Goal: Use online tool/utility

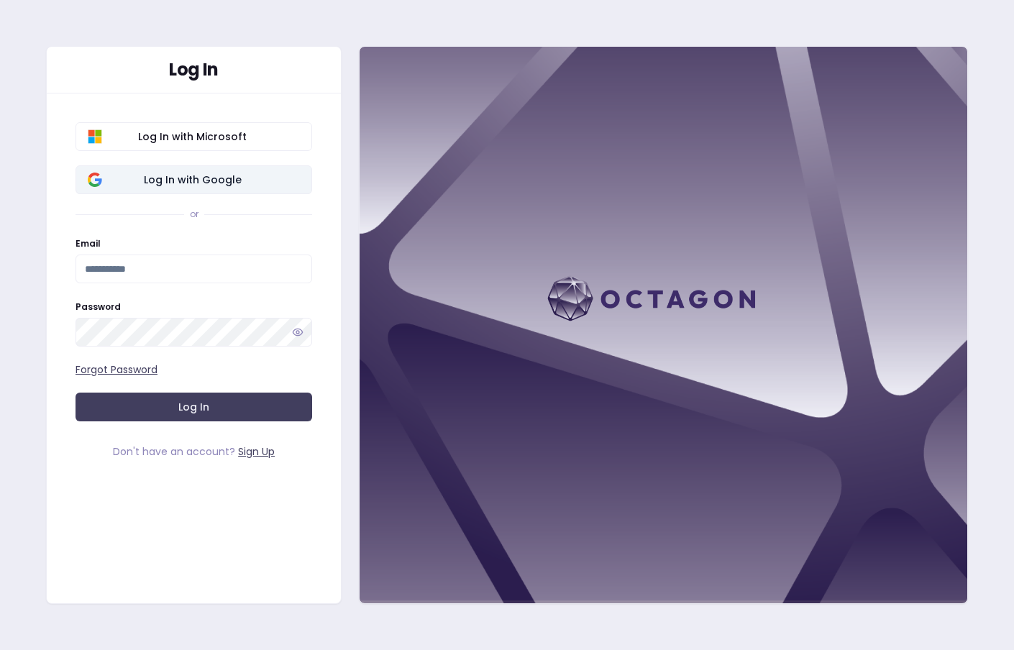
click at [196, 181] on span "Log In with Google" at bounding box center [192, 180] width 215 height 14
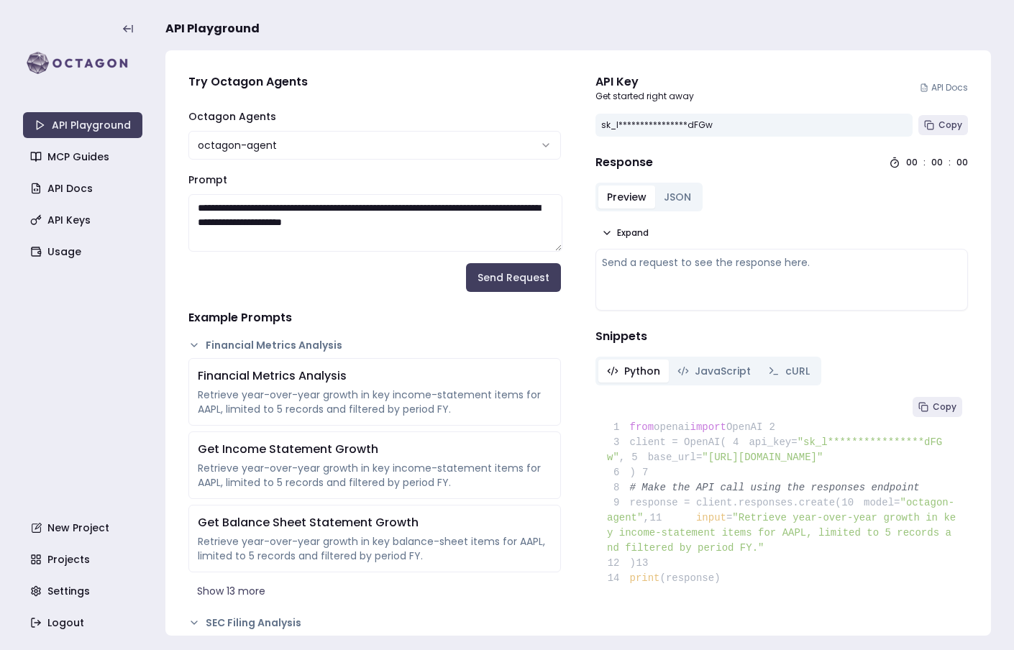
drag, startPoint x: 459, startPoint y: 231, endPoint x: 185, endPoint y: 186, distance: 277.6
click at [188, 186] on div "**********" at bounding box center [374, 211] width 373 height 81
paste textarea "**********"
click at [494, 278] on button "Send Request" at bounding box center [513, 277] width 95 height 29
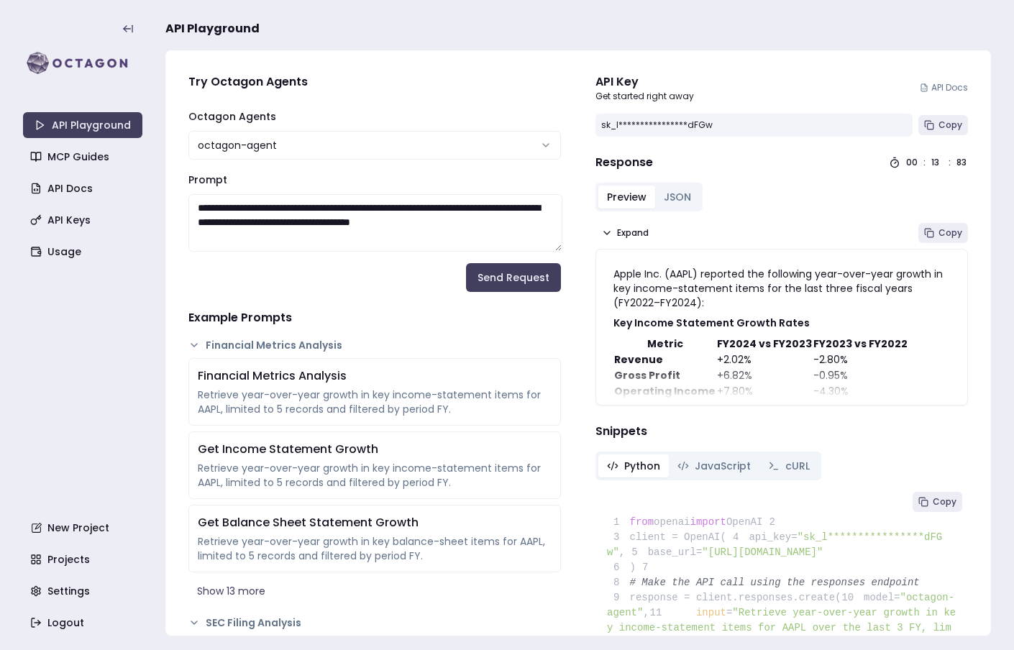
drag, startPoint x: 547, startPoint y: 221, endPoint x: 252, endPoint y: 173, distance: 299.5
click at [252, 173] on div "**********" at bounding box center [374, 211] width 373 height 81
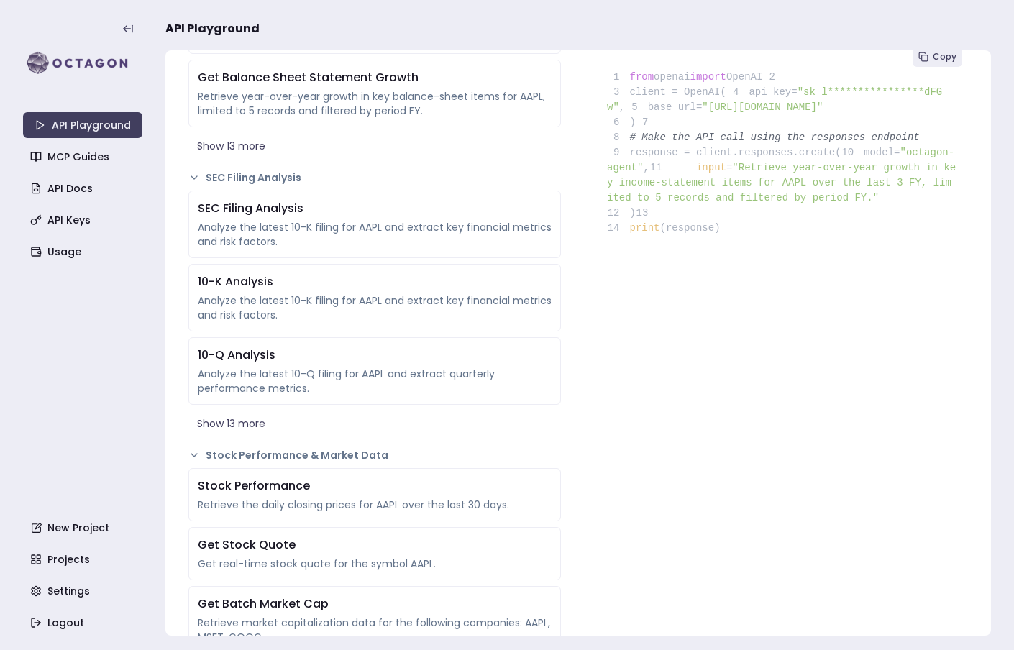
scroll to position [750, 0]
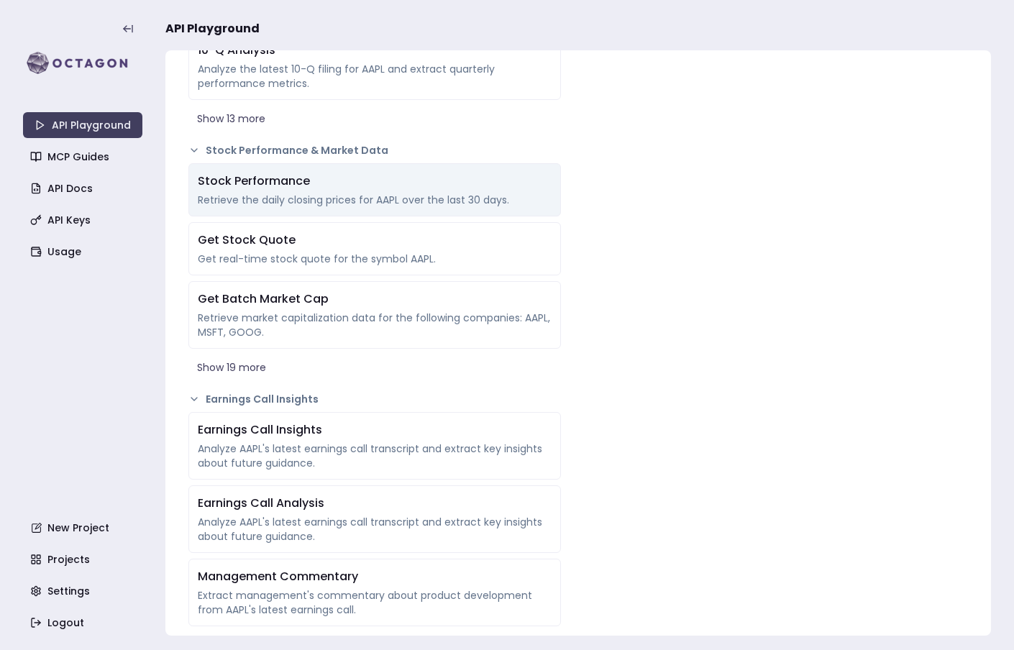
click at [386, 186] on div "Stock Performance" at bounding box center [375, 181] width 354 height 17
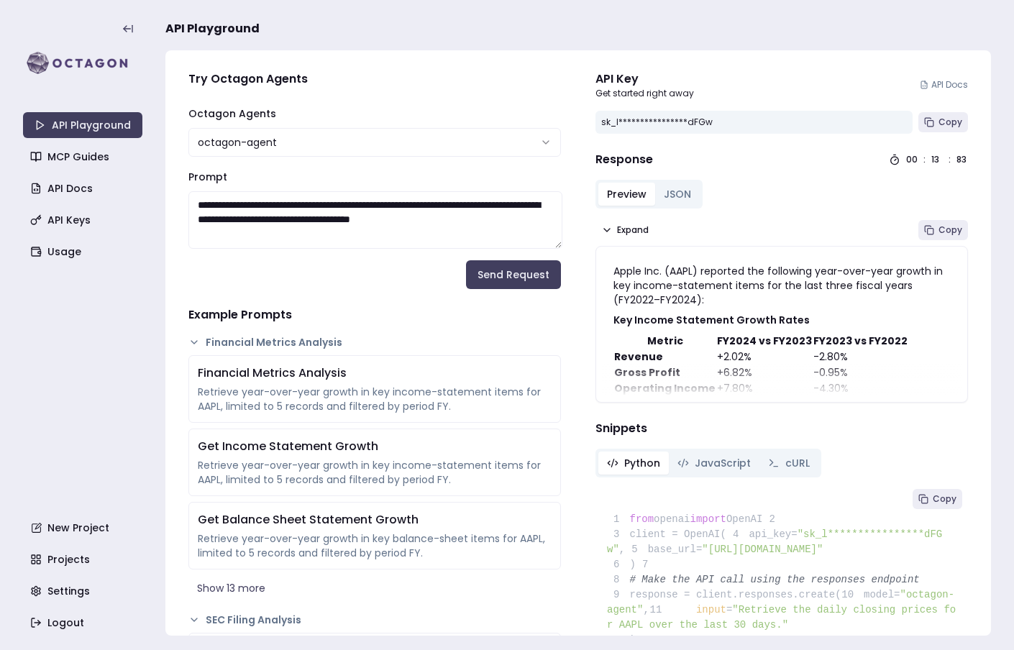
scroll to position [0, 0]
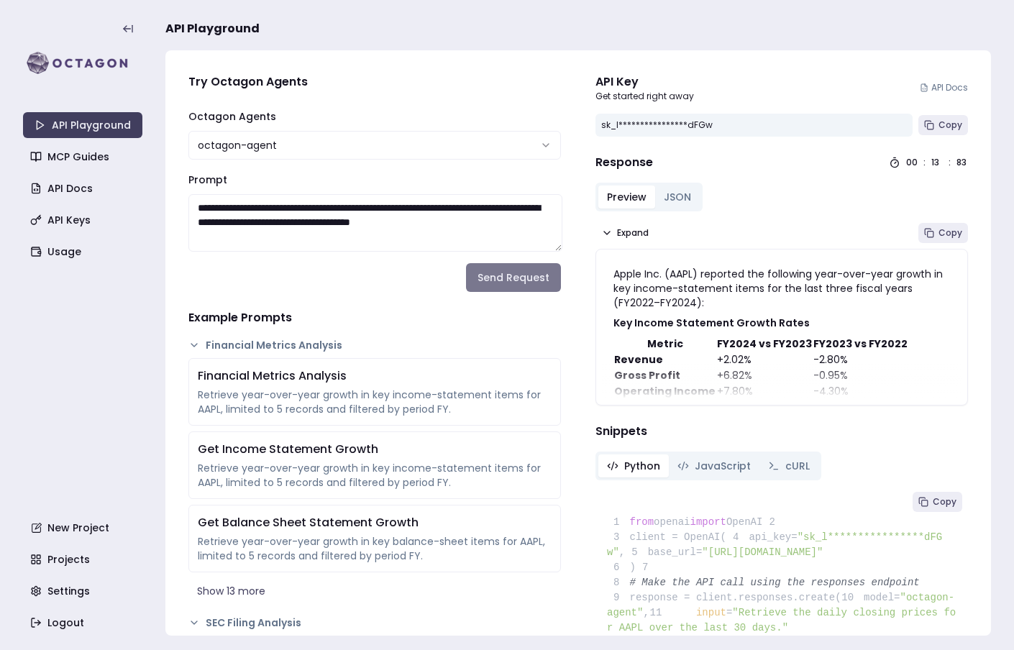
click at [507, 277] on button "Send Request" at bounding box center [513, 277] width 95 height 29
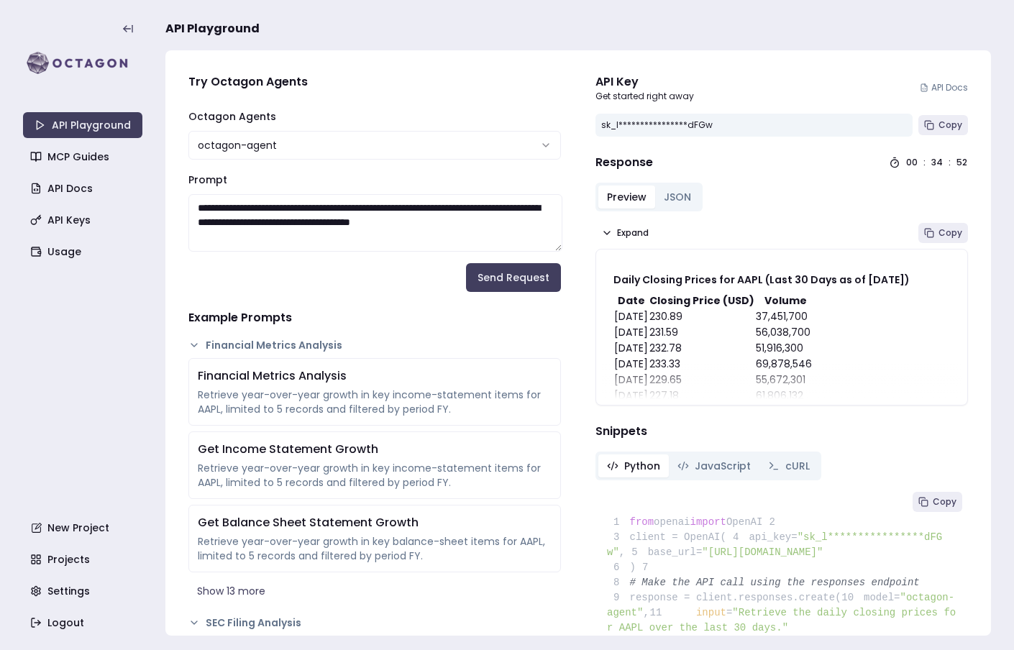
click at [481, 208] on textarea "**********" at bounding box center [375, 223] width 374 height 58
paste textarea "**********"
type textarea "**********"
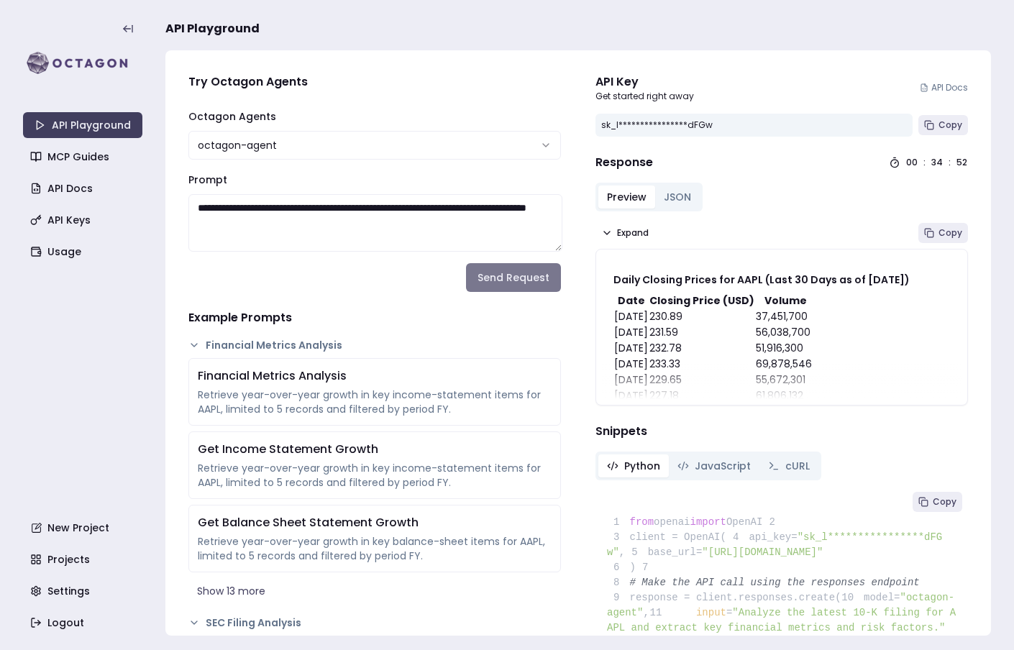
click at [509, 276] on button "Send Request" at bounding box center [513, 277] width 95 height 29
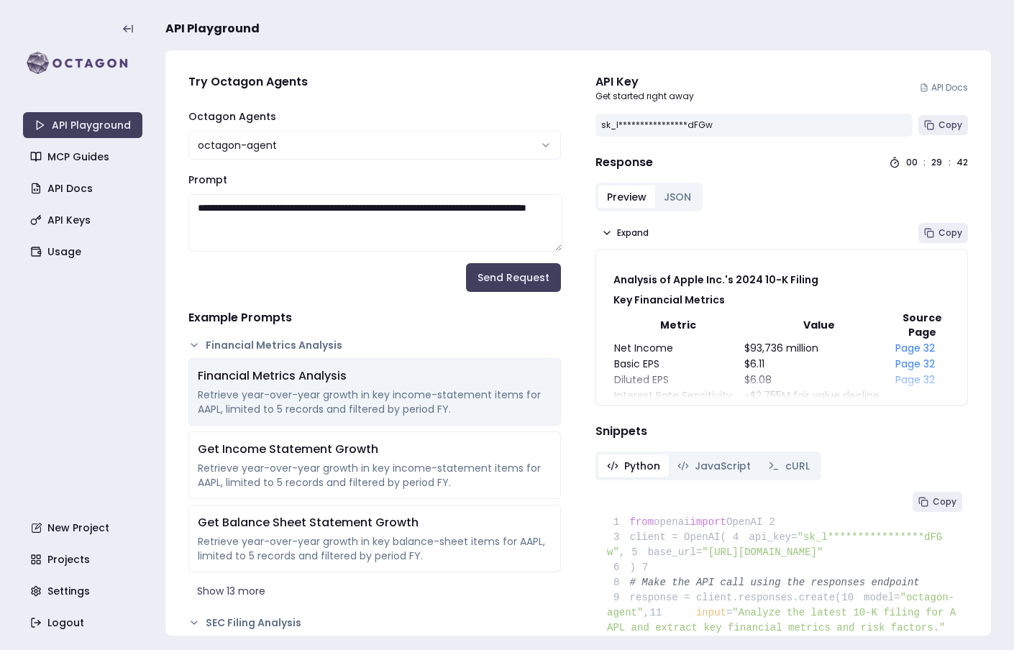
click at [383, 370] on div "Financial Metrics Analysis" at bounding box center [375, 376] width 354 height 17
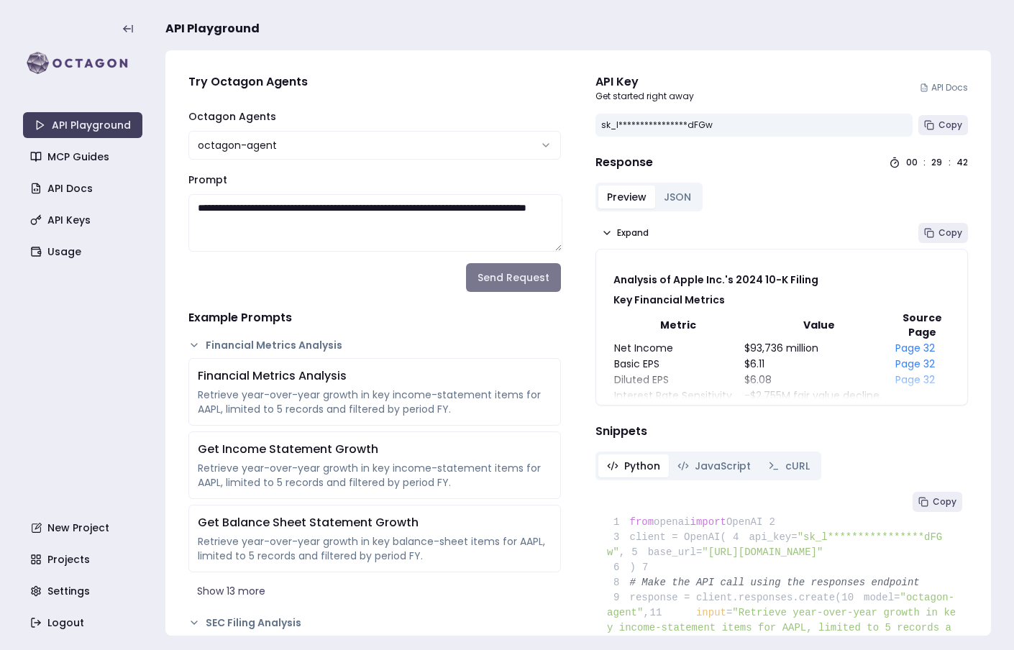
click at [522, 275] on button "Send Request" at bounding box center [513, 277] width 95 height 29
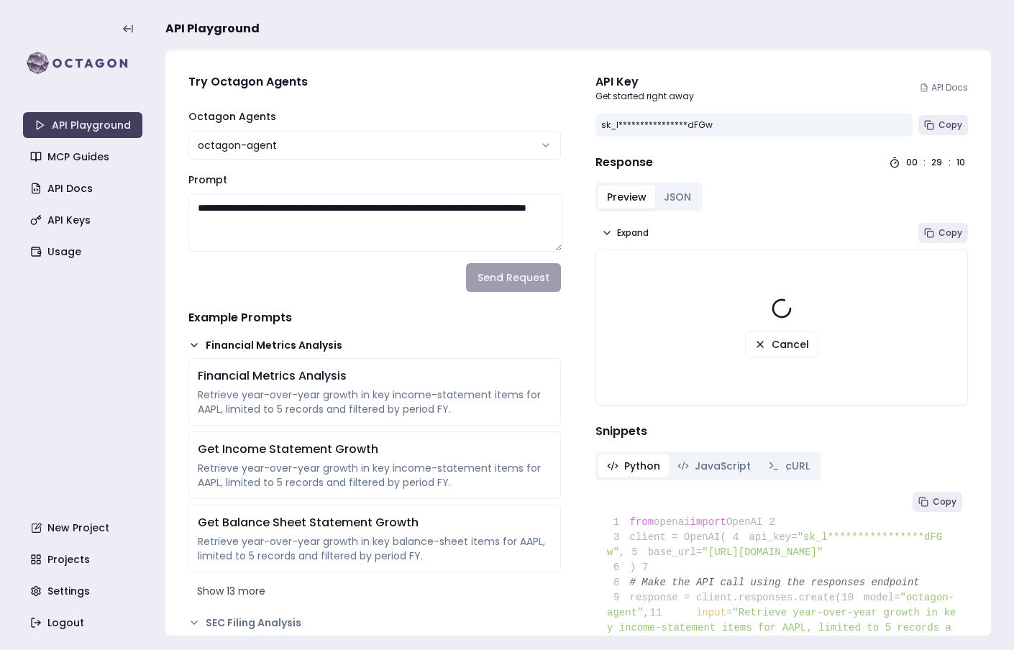
click at [194, 341] on icon at bounding box center [194, 345] width 12 height 12
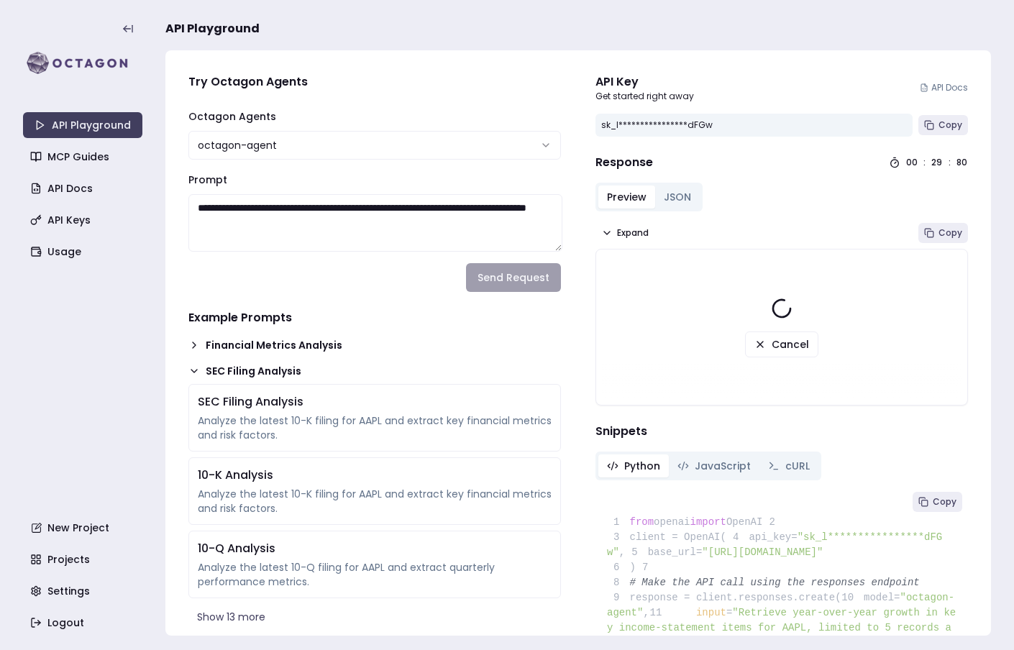
click at [193, 369] on icon at bounding box center [194, 371] width 12 height 12
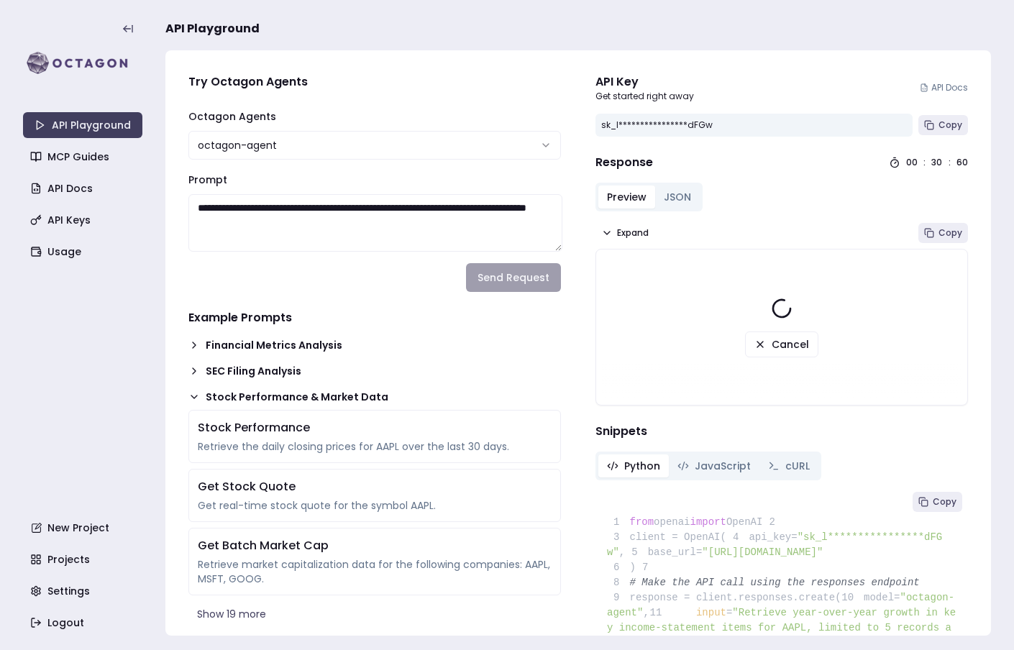
click at [193, 393] on icon at bounding box center [194, 397] width 12 height 12
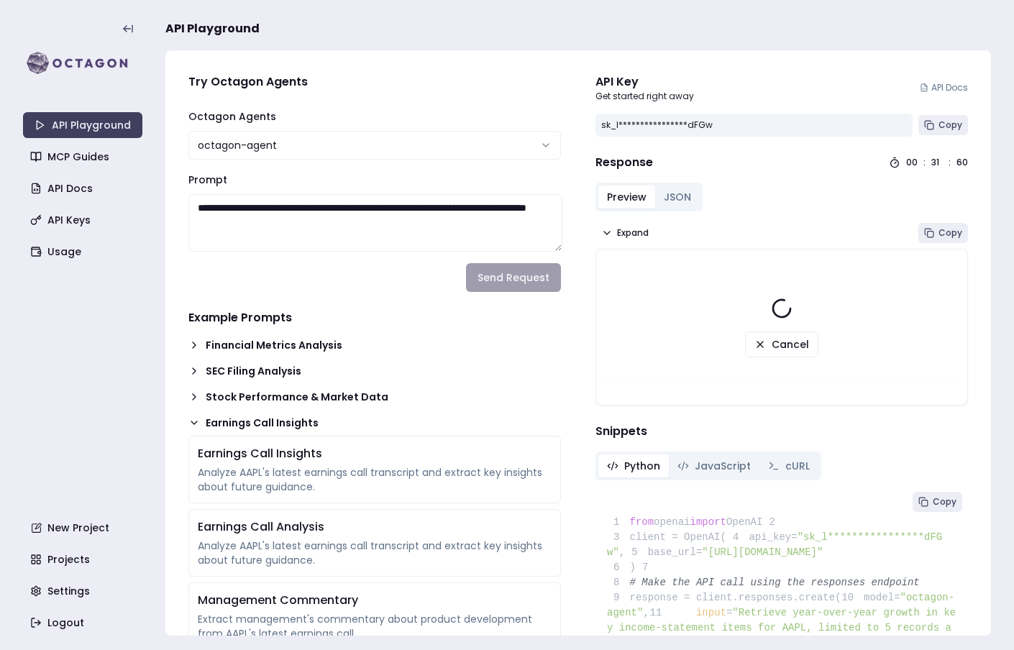
click at [193, 420] on icon at bounding box center [194, 423] width 12 height 12
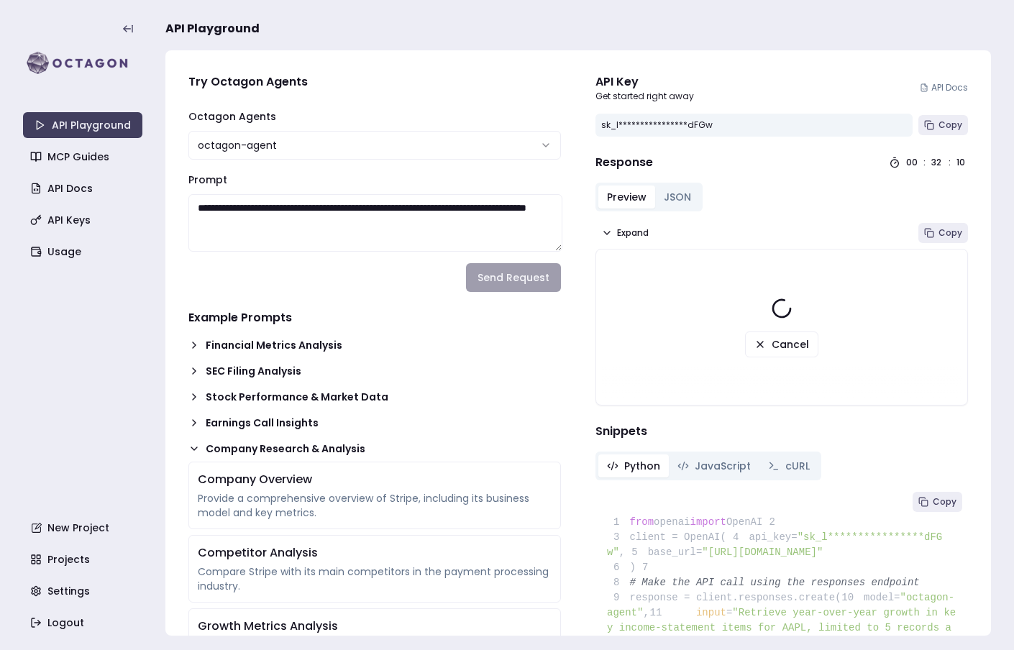
click at [191, 447] on icon at bounding box center [194, 449] width 12 height 12
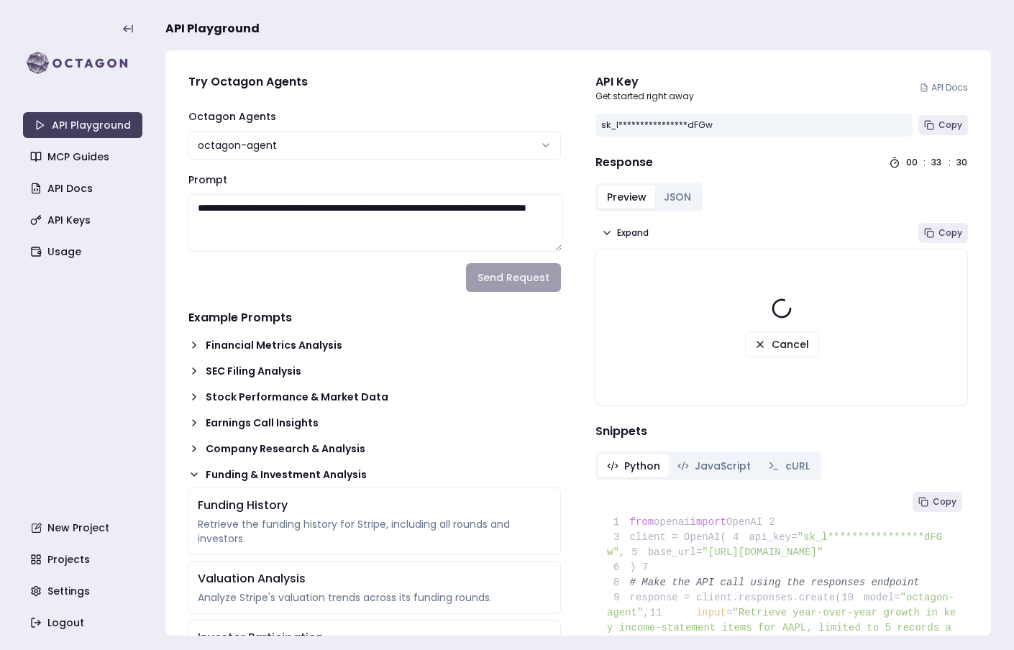
click at [191, 475] on icon at bounding box center [194, 475] width 12 height 12
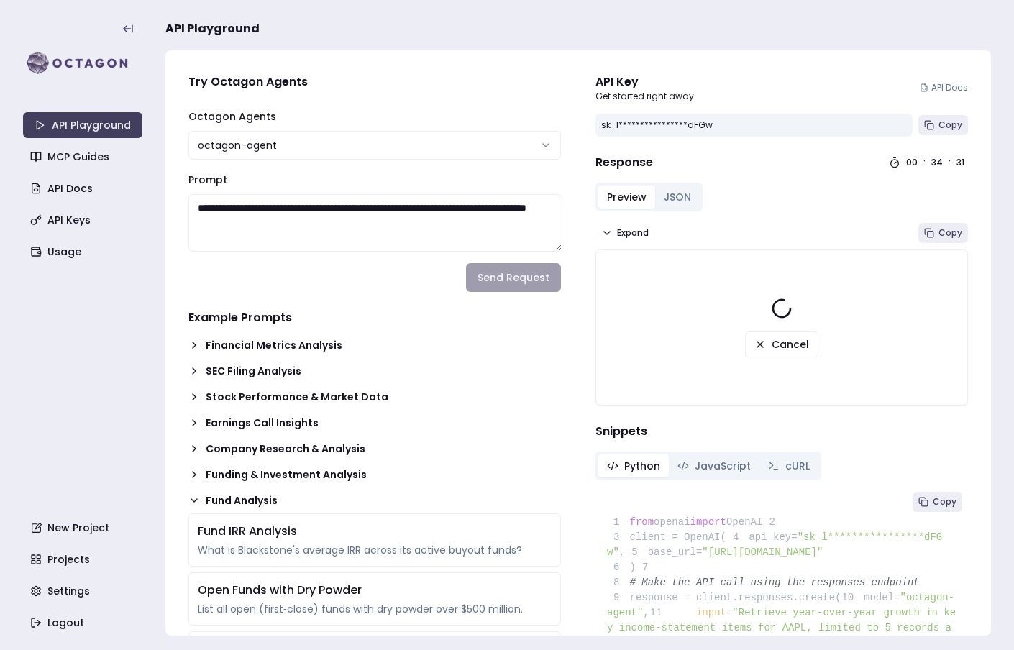
click at [194, 499] on icon at bounding box center [194, 500] width 6 height 3
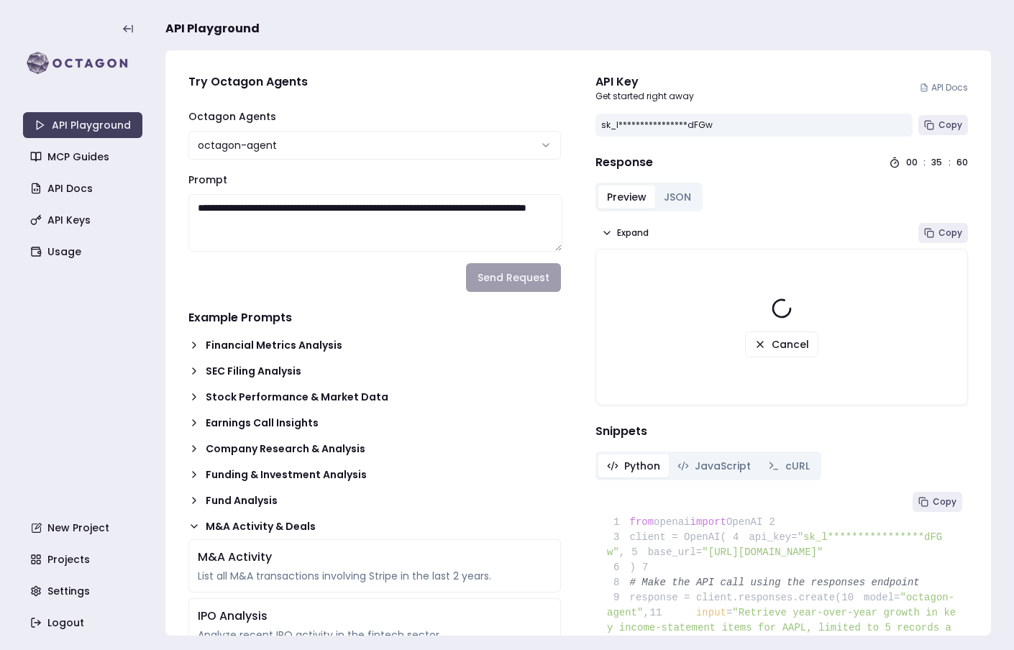
click at [192, 526] on icon at bounding box center [194, 527] width 12 height 12
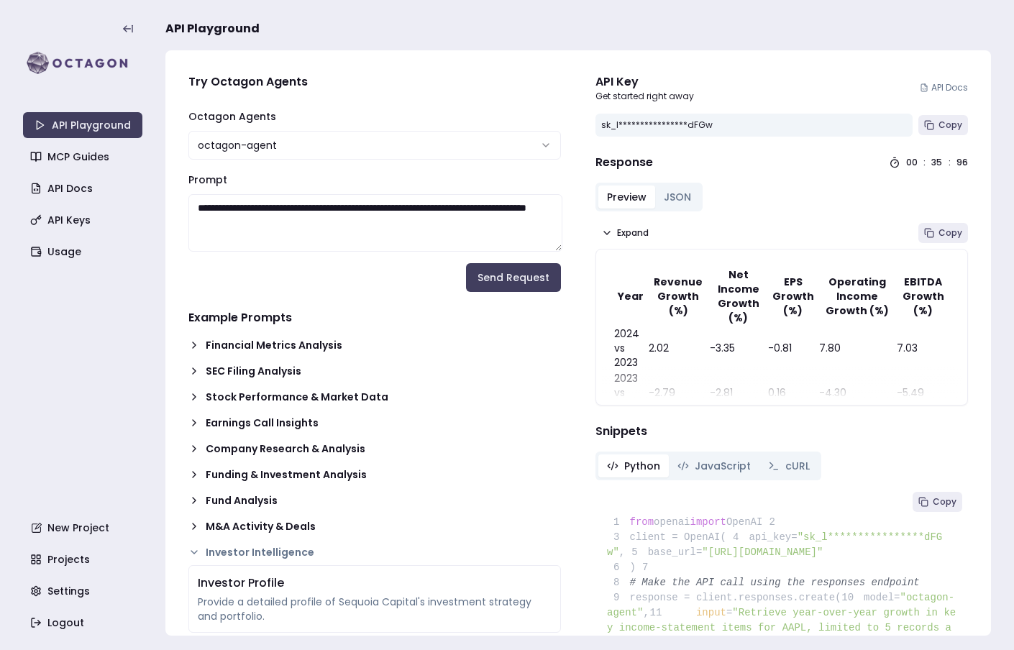
click at [191, 448] on icon at bounding box center [194, 449] width 12 height 12
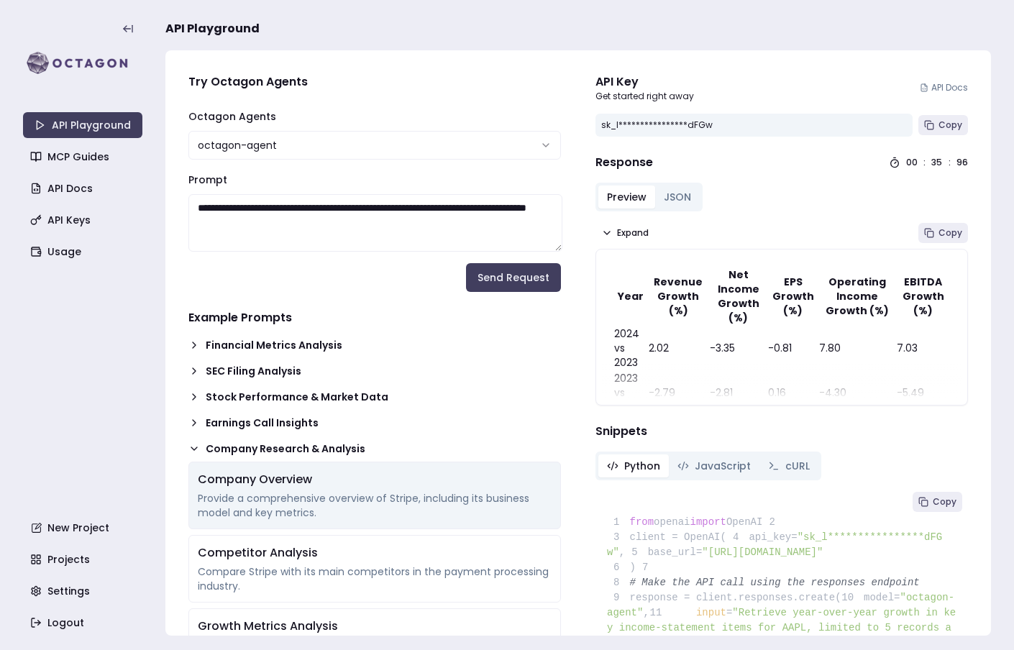
click at [369, 480] on div "Company Overview" at bounding box center [375, 479] width 354 height 17
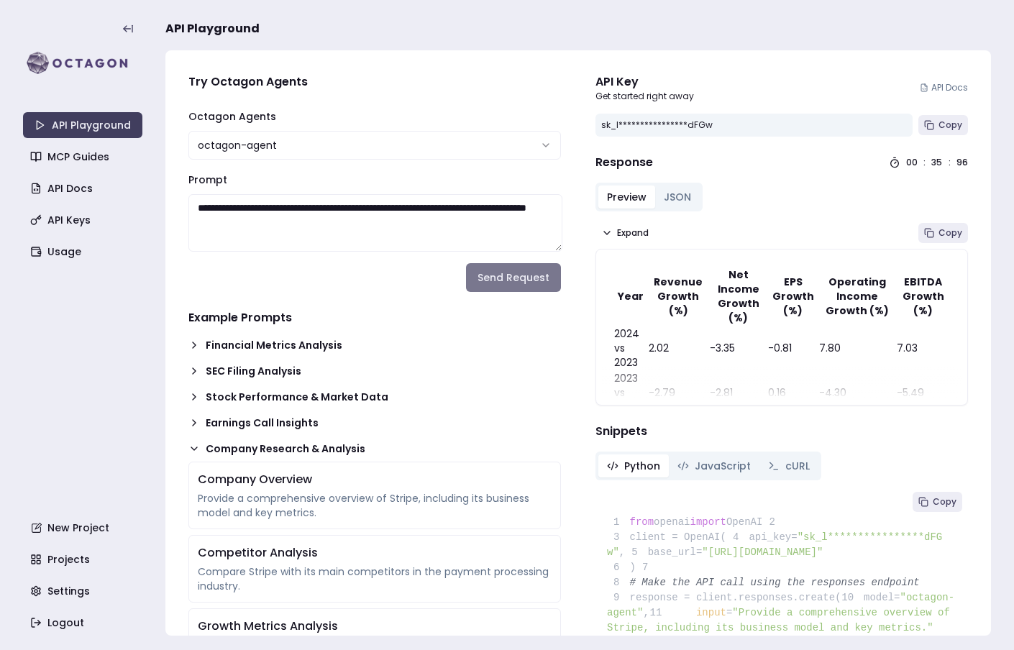
click at [503, 275] on button "Send Request" at bounding box center [513, 277] width 95 height 29
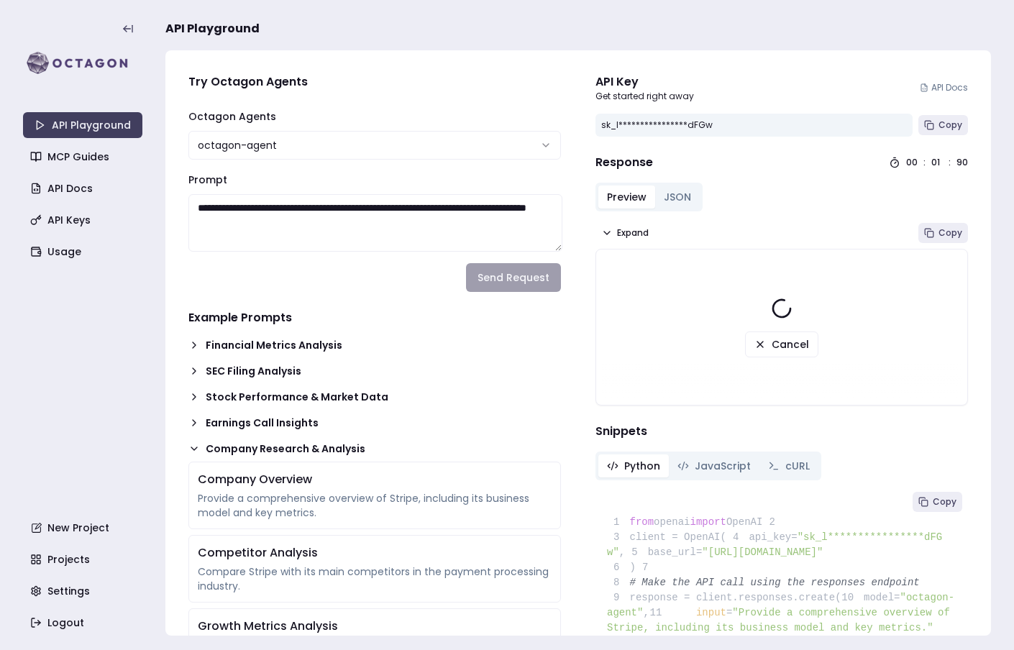
click at [193, 444] on icon at bounding box center [194, 449] width 12 height 12
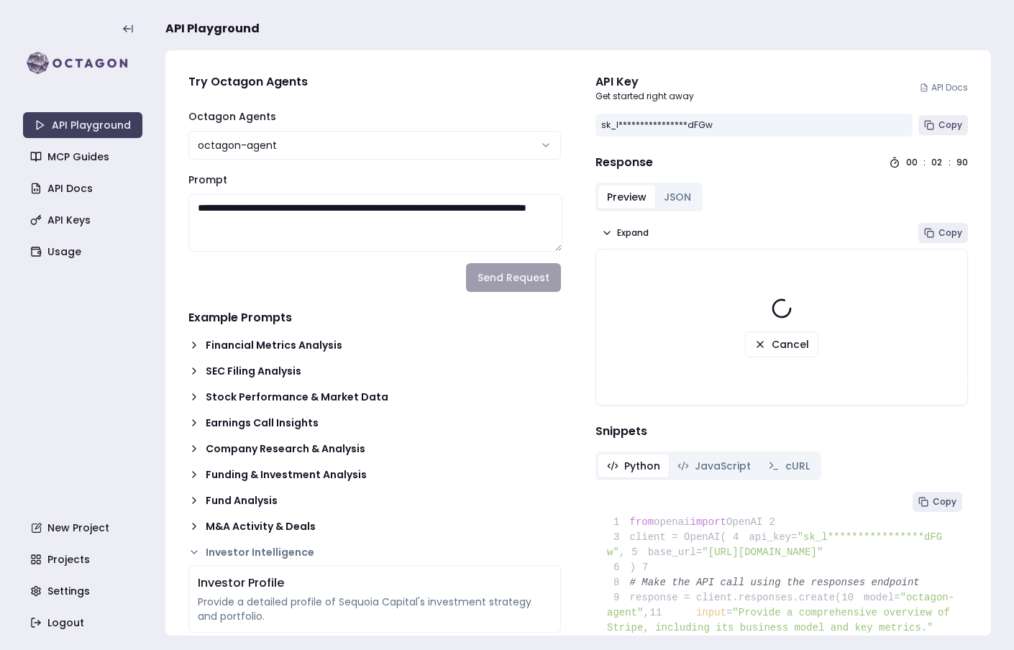
click at [195, 449] on icon at bounding box center [194, 449] width 12 height 12
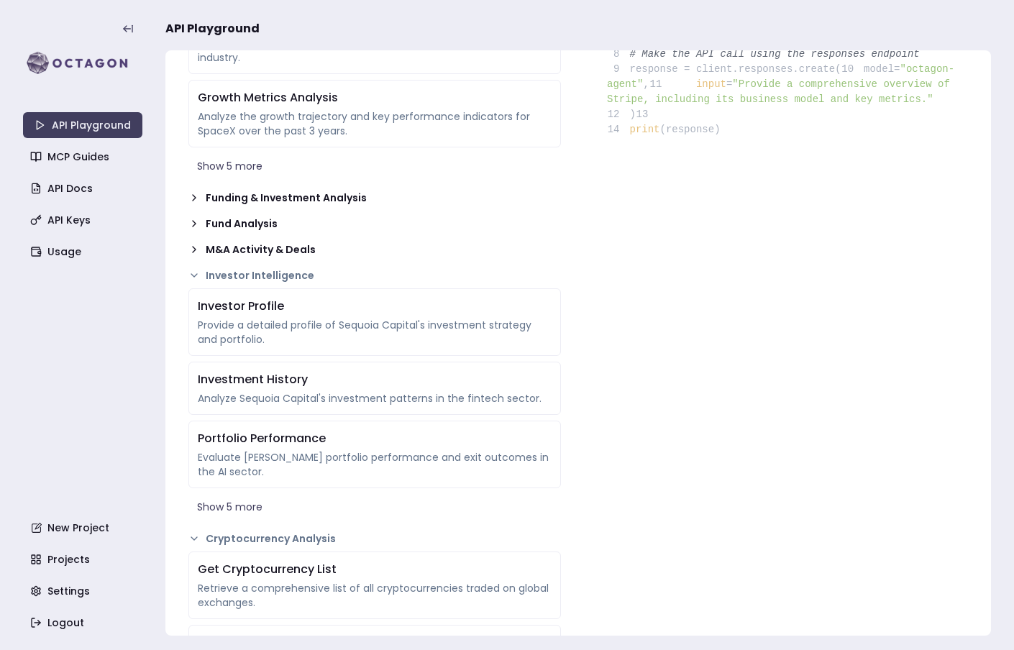
scroll to position [742, 0]
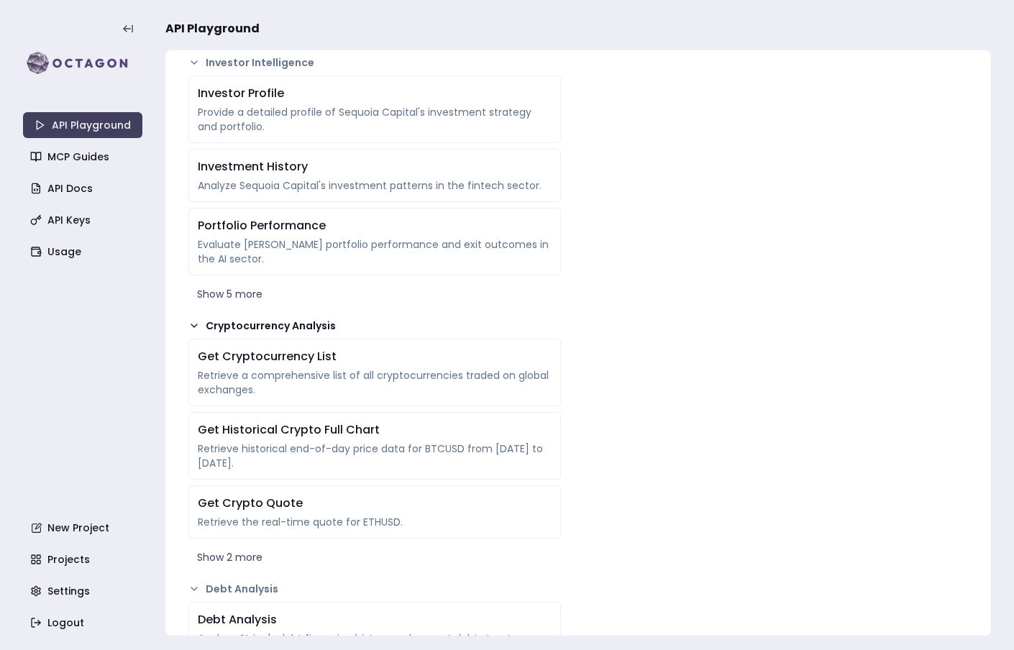
click at [192, 323] on icon at bounding box center [194, 326] width 12 height 12
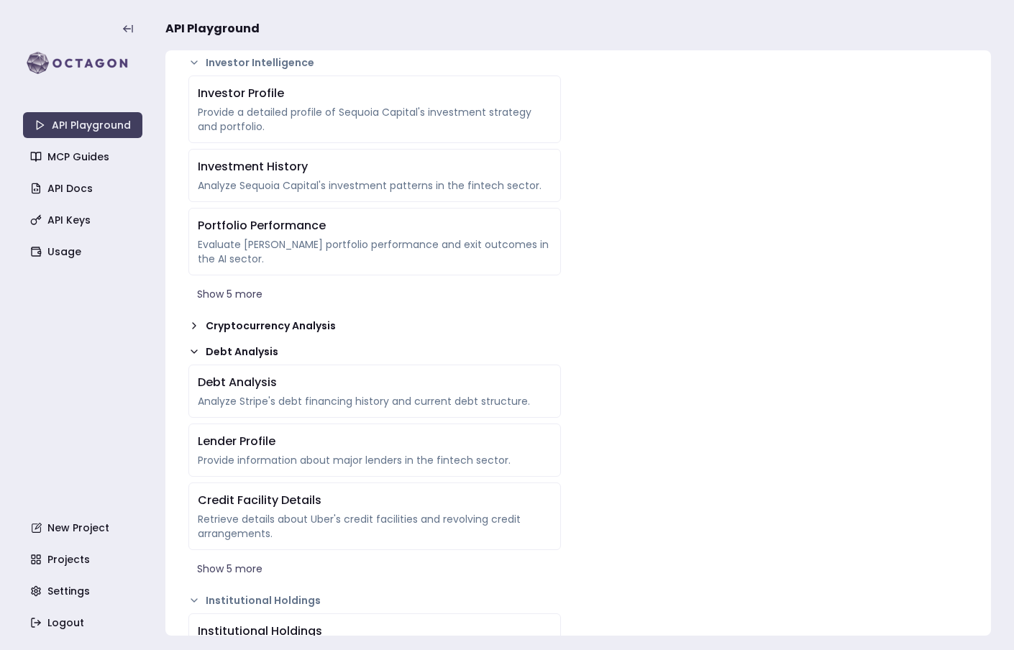
click at [192, 350] on icon at bounding box center [194, 352] width 12 height 12
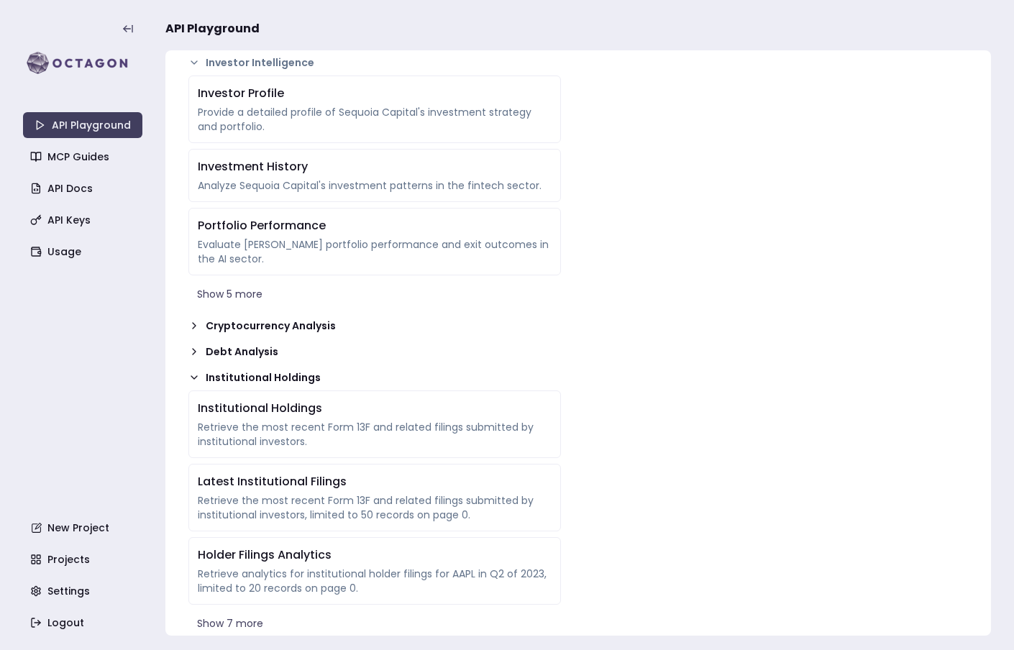
click at [193, 378] on icon at bounding box center [194, 377] width 6 height 3
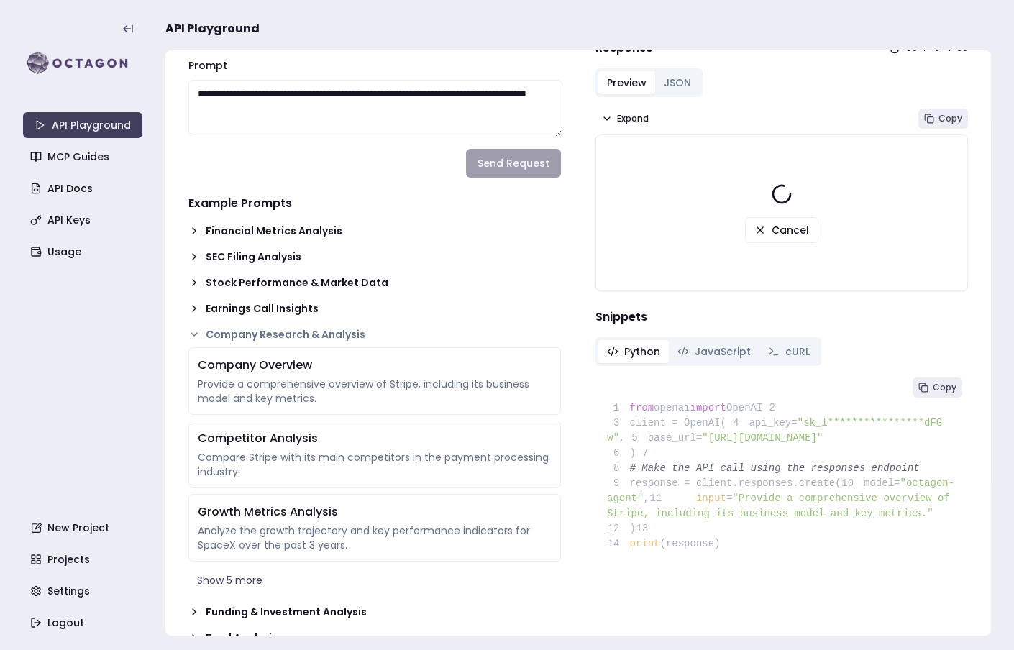
scroll to position [0, 0]
